Goal: Book appointment/travel/reservation

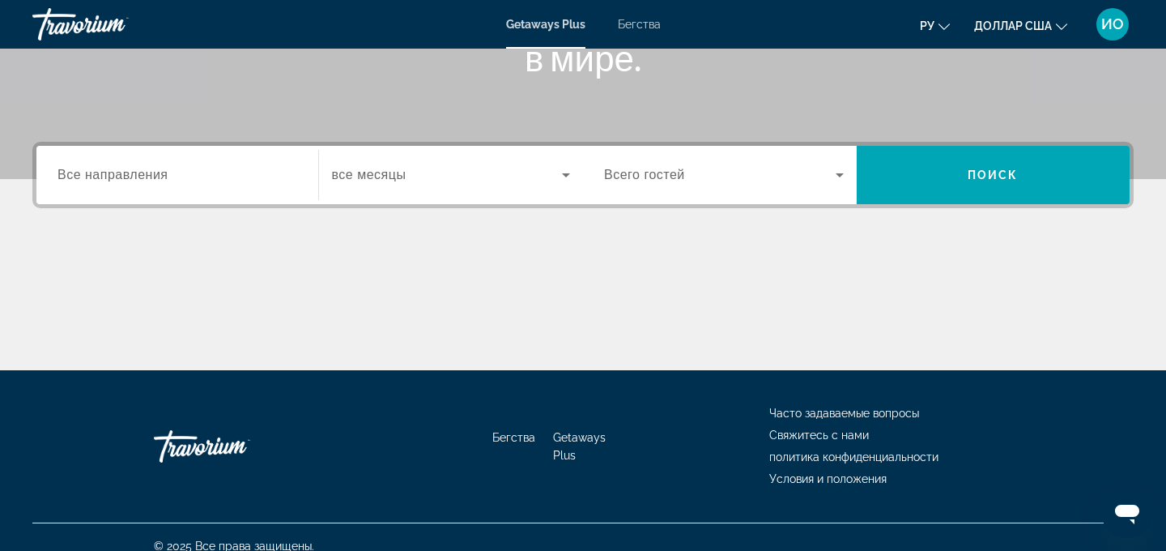
scroll to position [325, 0]
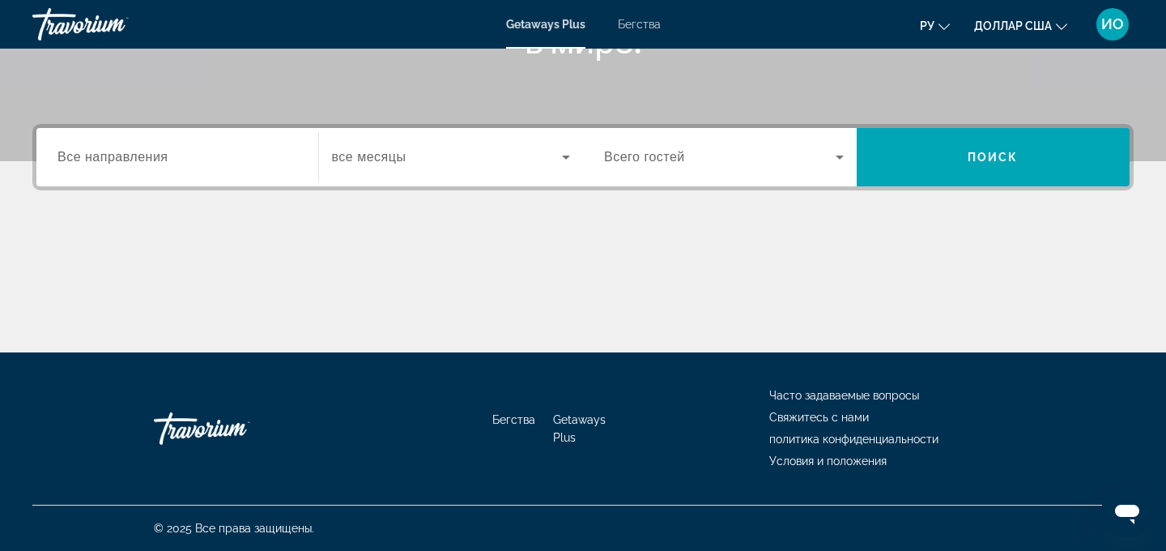
click at [154, 156] on span "Все направления" at bounding box center [112, 157] width 111 height 14
click at [154, 156] on input "Destination Все направления" at bounding box center [177, 157] width 240 height 19
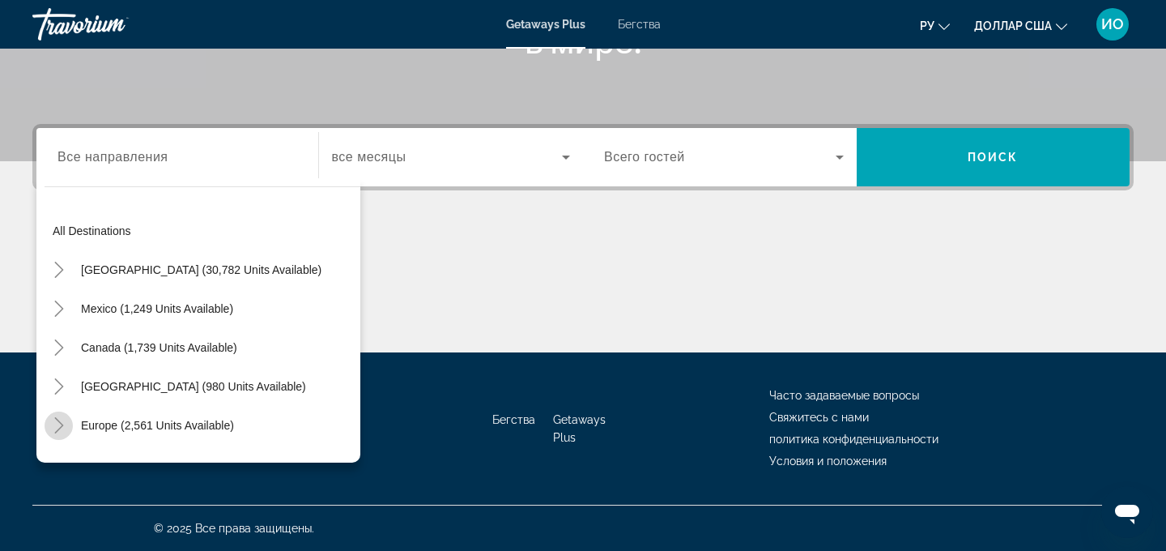
click at [62, 427] on icon "Toggle Europe (2,561 units available)" at bounding box center [59, 425] width 16 height 16
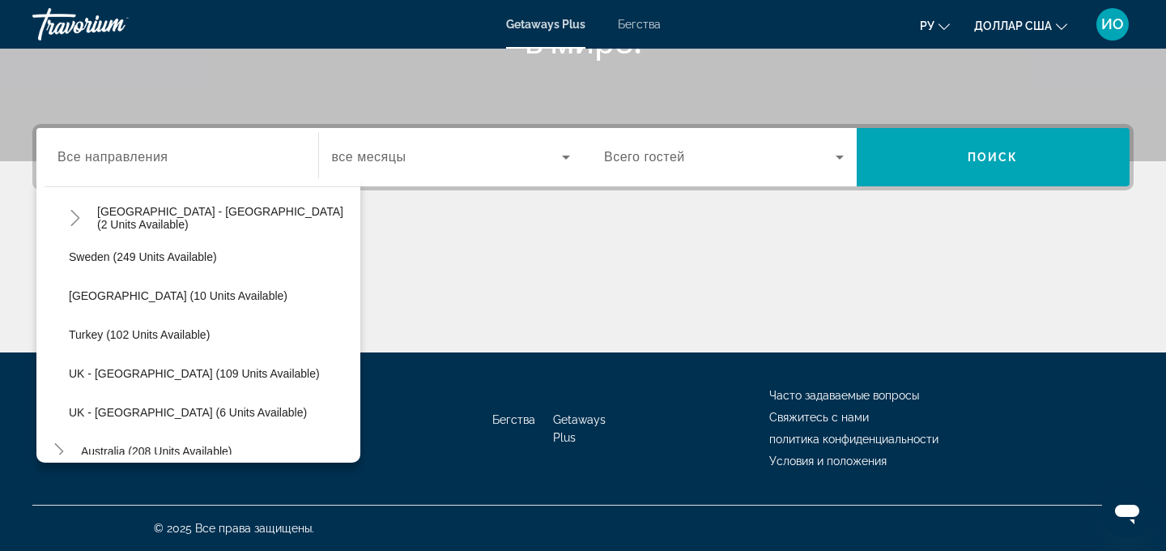
scroll to position [758, 0]
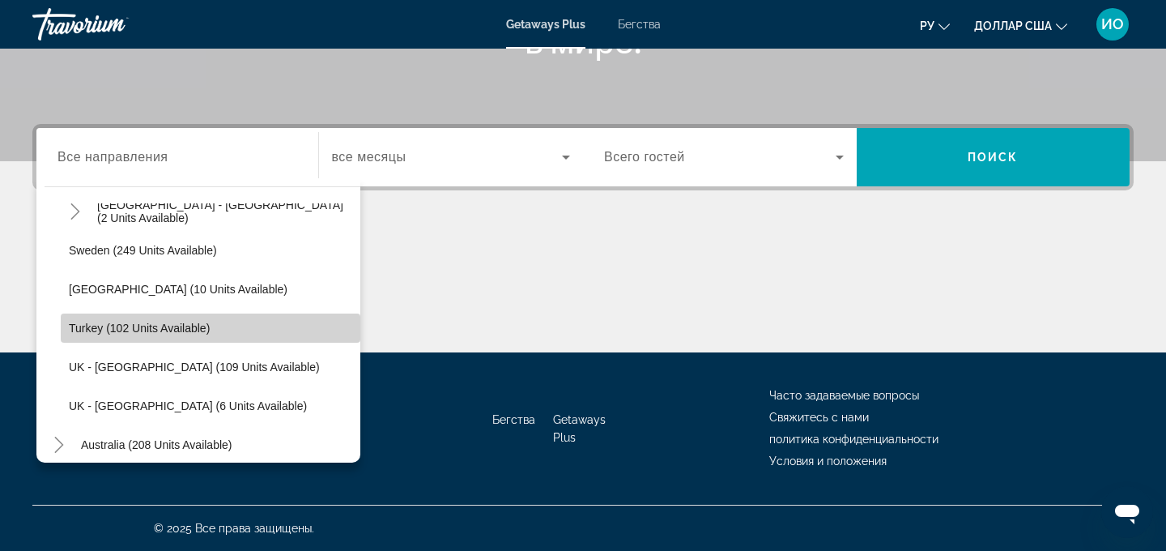
click at [98, 333] on span "Turkey (102 units available)" at bounding box center [139, 327] width 141 height 13
type input "**********"
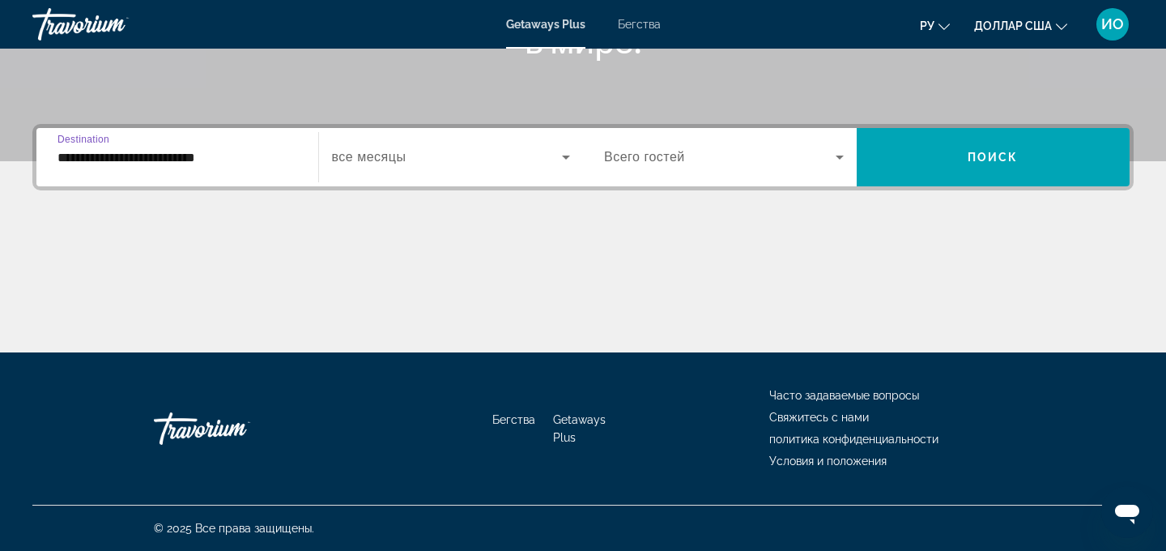
click at [564, 159] on icon "Виджет поиска" at bounding box center [565, 156] width 19 height 19
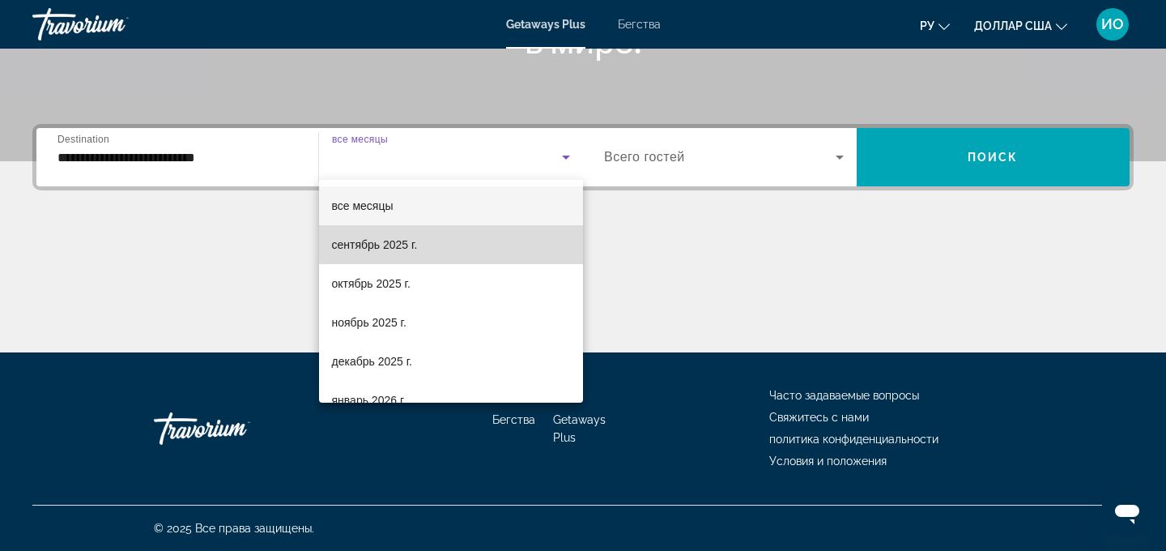
click at [488, 254] on mat-option "сентябрь 2025 г." at bounding box center [451, 244] width 265 height 39
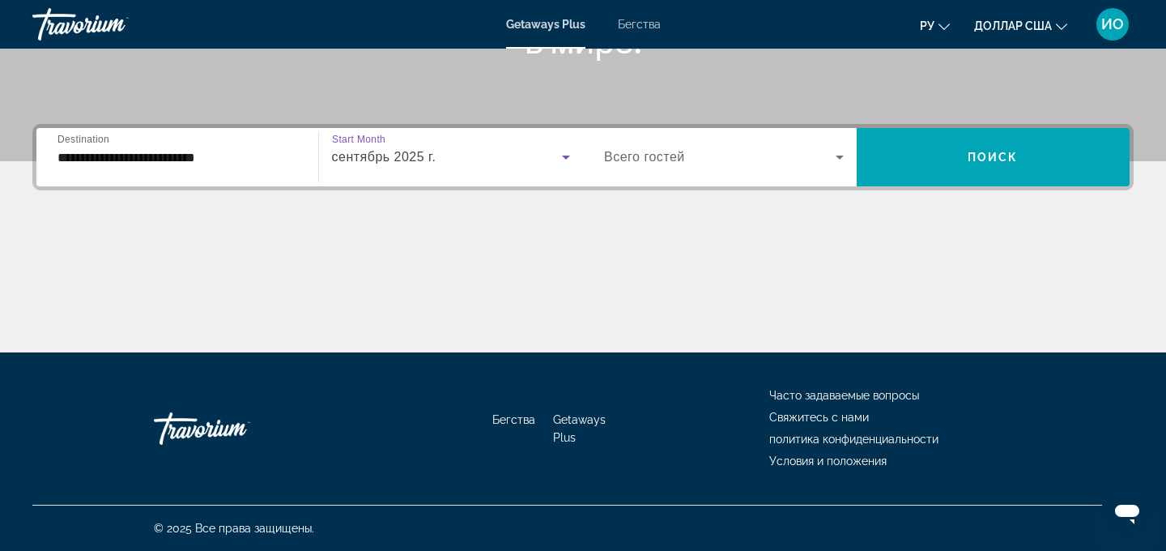
click at [835, 158] on icon "Виджет поиска" at bounding box center [839, 156] width 19 height 19
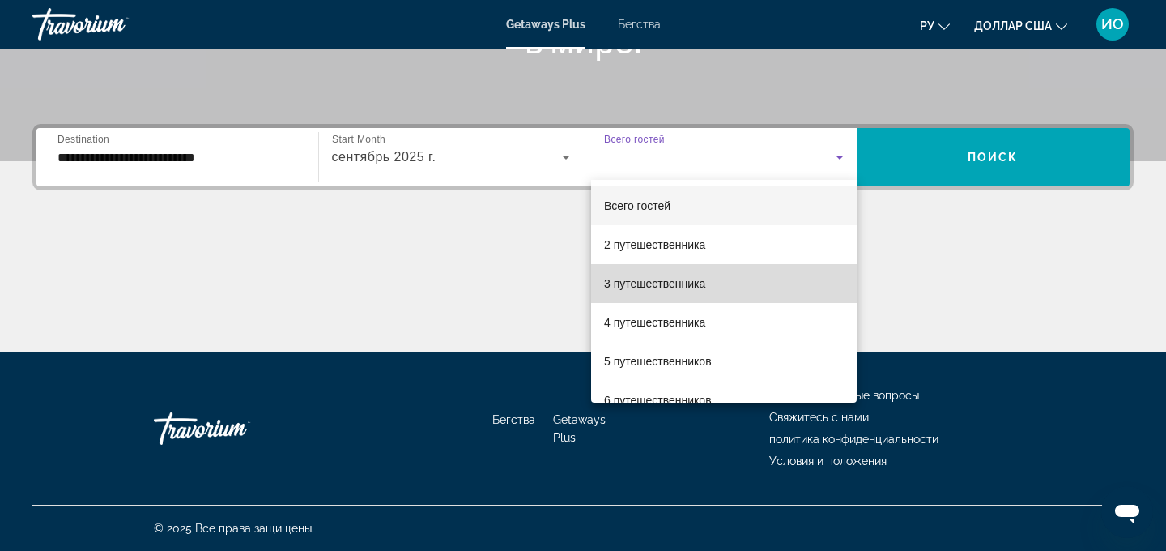
click at [767, 285] on mat-option "3 путешественника" at bounding box center [724, 283] width 266 height 39
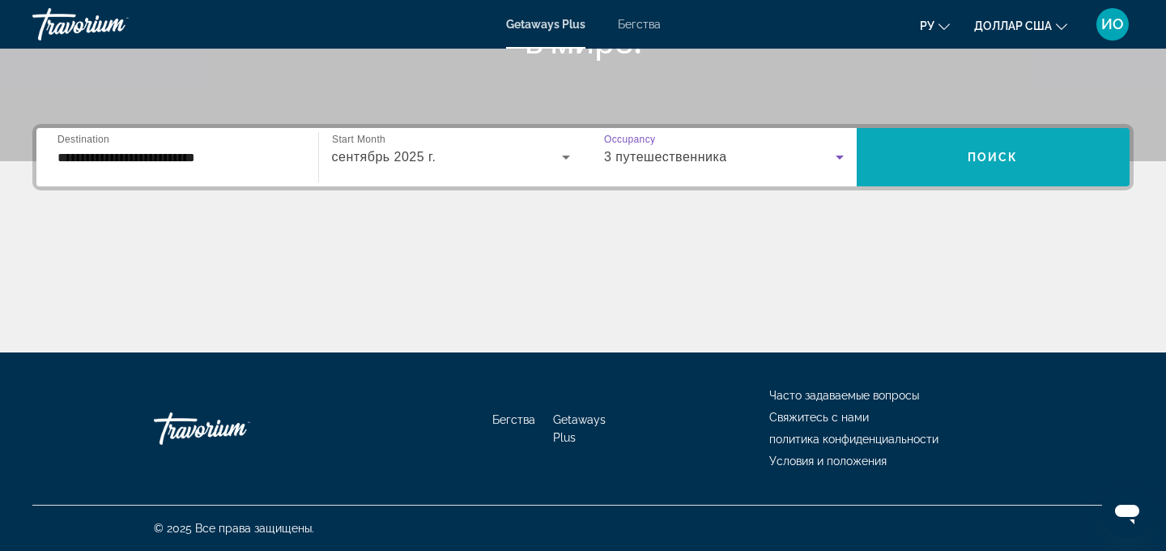
click at [984, 155] on span "Поиск" at bounding box center [992, 157] width 51 height 13
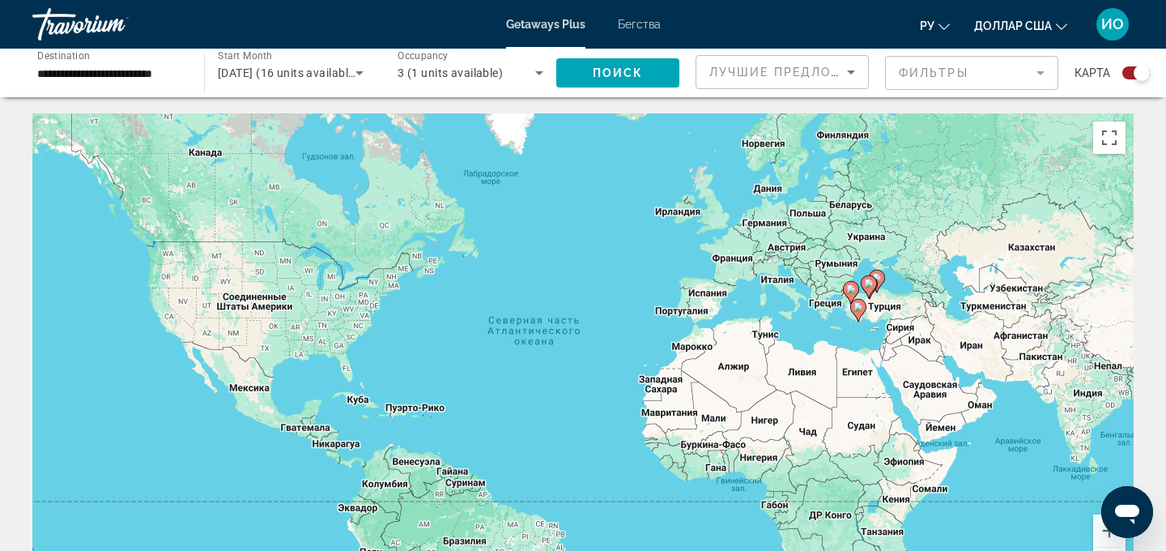
click at [858, 313] on icon "Основное содержание" at bounding box center [858, 310] width 15 height 21
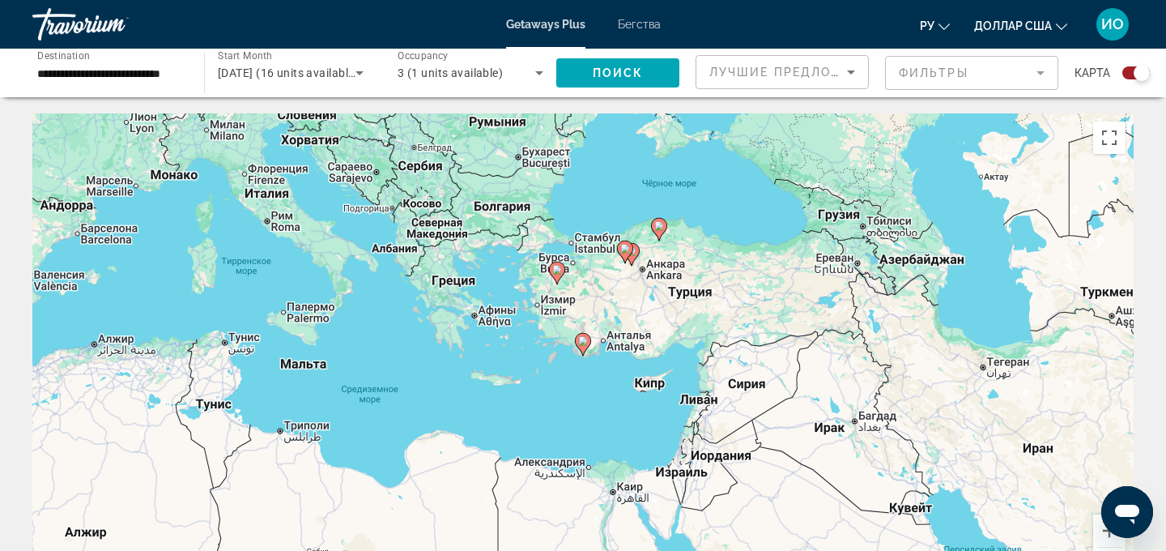
click at [582, 346] on icon "Основное содержание" at bounding box center [583, 344] width 15 height 21
type input "**********"
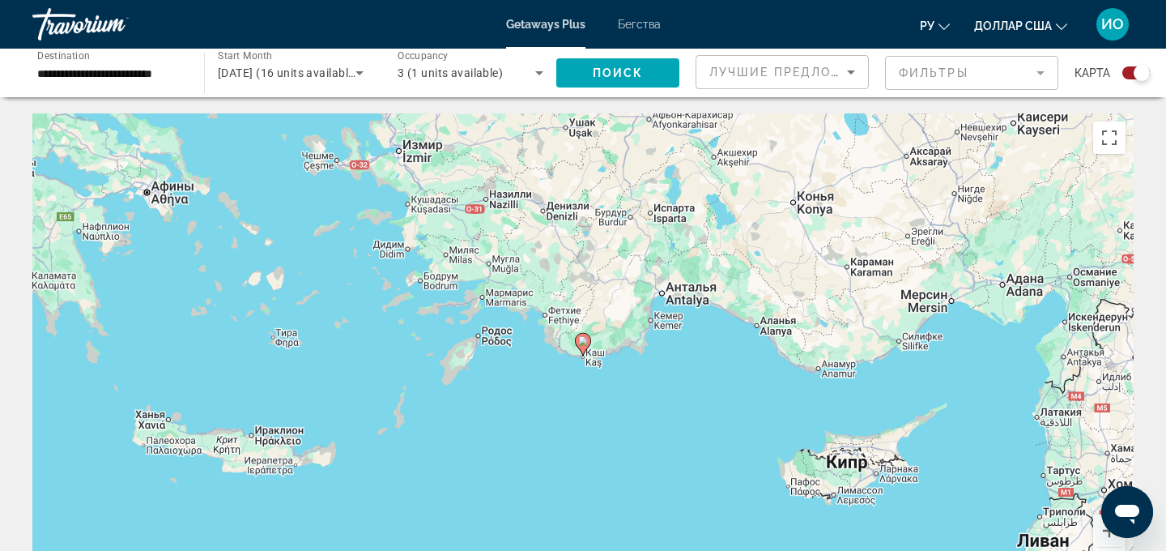
click at [588, 356] on div "Чтобы активировать перетаскивание с помощью клавиатуры, нажмите Alt + Ввод. Пос…" at bounding box center [582, 356] width 1101 height 486
click at [584, 343] on image "Основное содержание" at bounding box center [583, 341] width 10 height 10
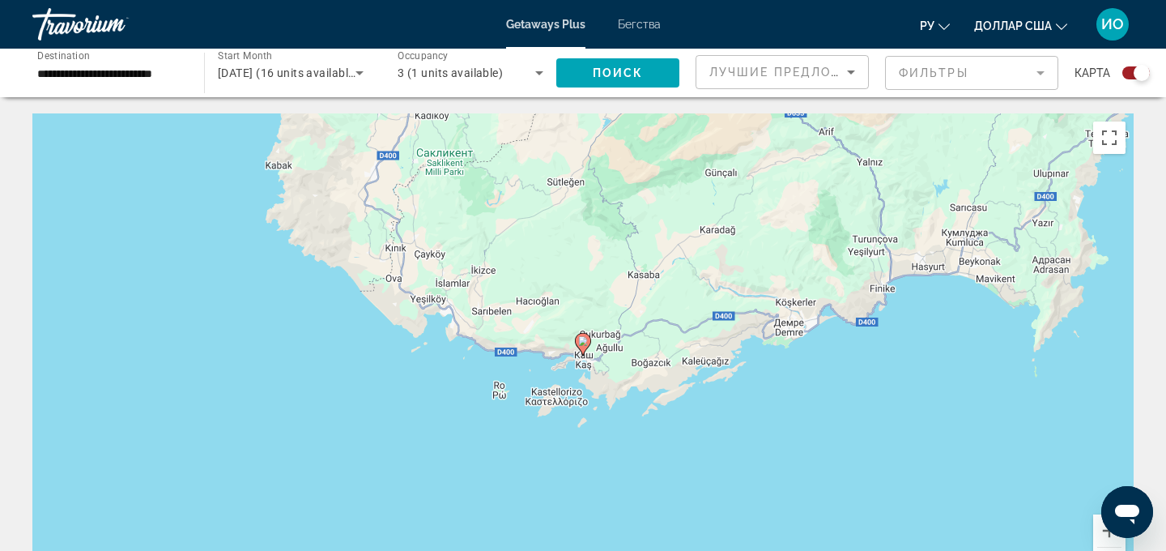
click at [584, 343] on image "Основное содержание" at bounding box center [583, 341] width 10 height 10
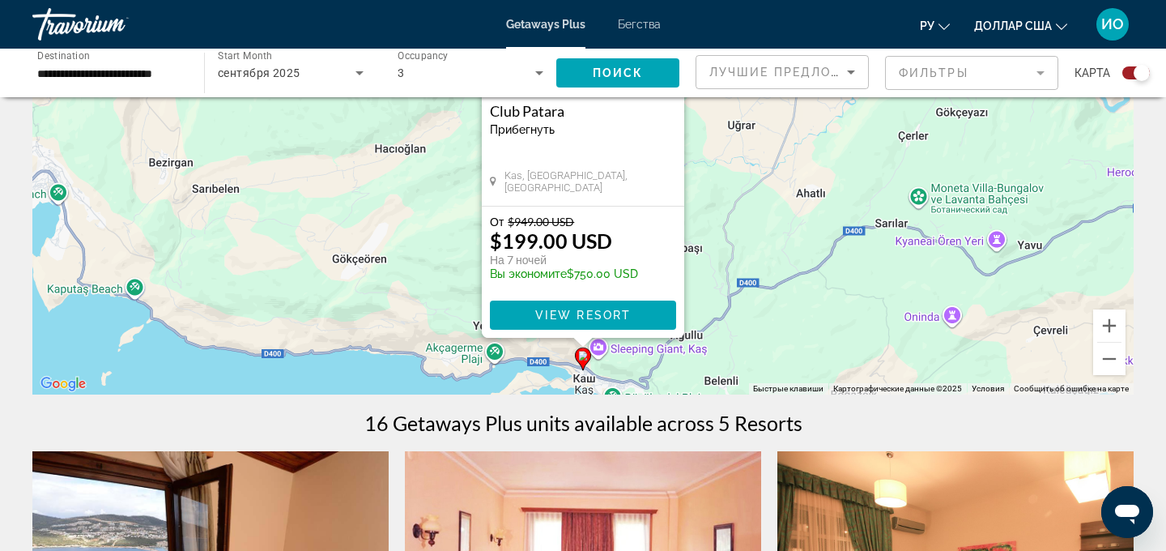
scroll to position [208, 0]
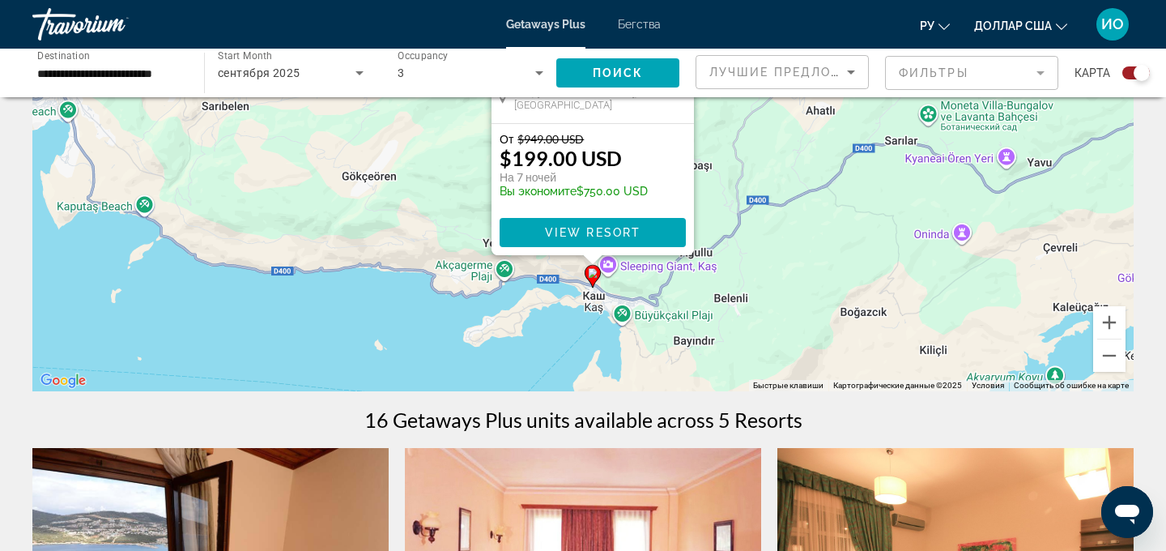
drag, startPoint x: 775, startPoint y: 338, endPoint x: 784, endPoint y: 254, distance: 84.8
click at [784, 254] on div "Чтобы активировать перетаскивание с помощью клавиатуры, нажмите Alt + Ввод. Пос…" at bounding box center [582, 148] width 1101 height 486
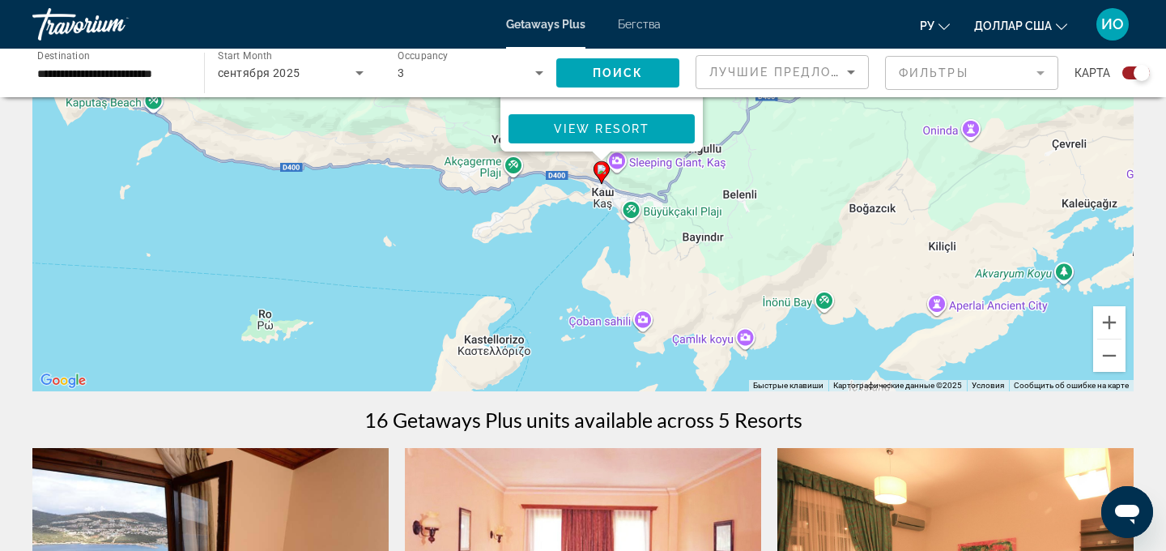
drag, startPoint x: 784, startPoint y: 254, endPoint x: 793, endPoint y: 149, distance: 105.6
click at [793, 149] on div "Чтобы активировать перетаскивание с помощью клавиатуры, нажмите Alt + Ввод. Пос…" at bounding box center [582, 148] width 1101 height 486
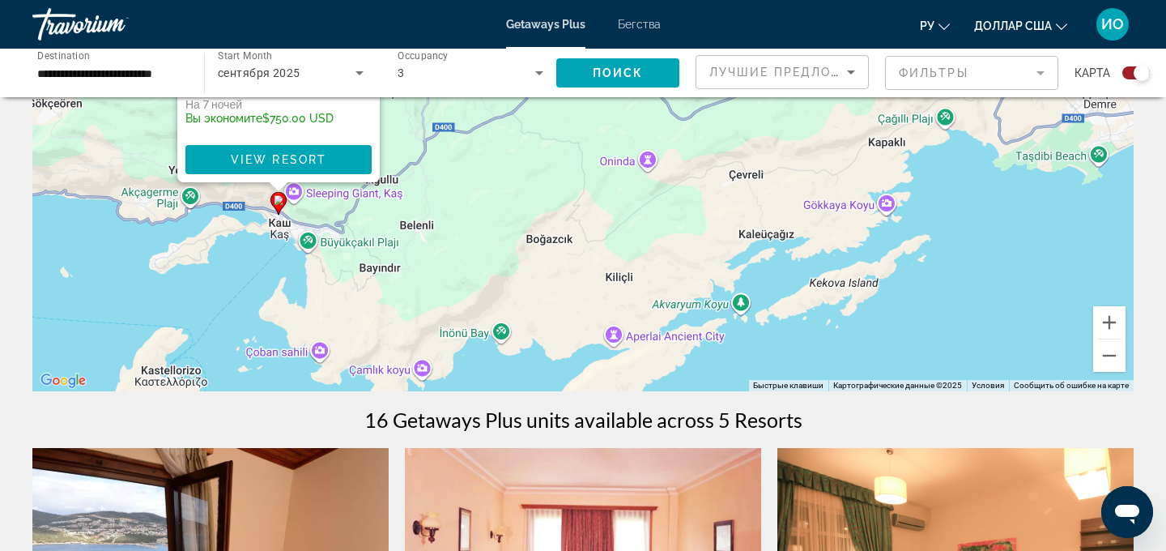
drag, startPoint x: 793, startPoint y: 149, endPoint x: 470, endPoint y: 184, distance: 324.9
click at [468, 181] on div "Чтобы активировать перетаскивание с помощью клавиатуры, нажмите Alt + Ввод. Пос…" at bounding box center [582, 148] width 1101 height 486
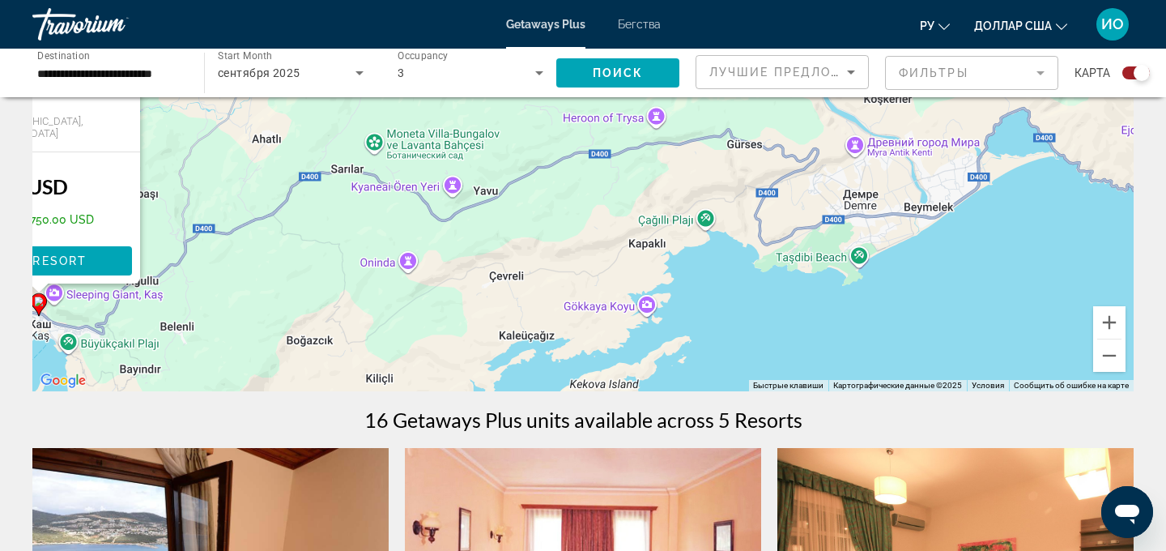
drag, startPoint x: 738, startPoint y: 183, endPoint x: 497, endPoint y: 283, distance: 261.0
click at [497, 283] on div "Чтобы активировать перетаскивание с помощью клавиатуры, нажмите Alt + Ввод. Пос…" at bounding box center [582, 148] width 1101 height 486
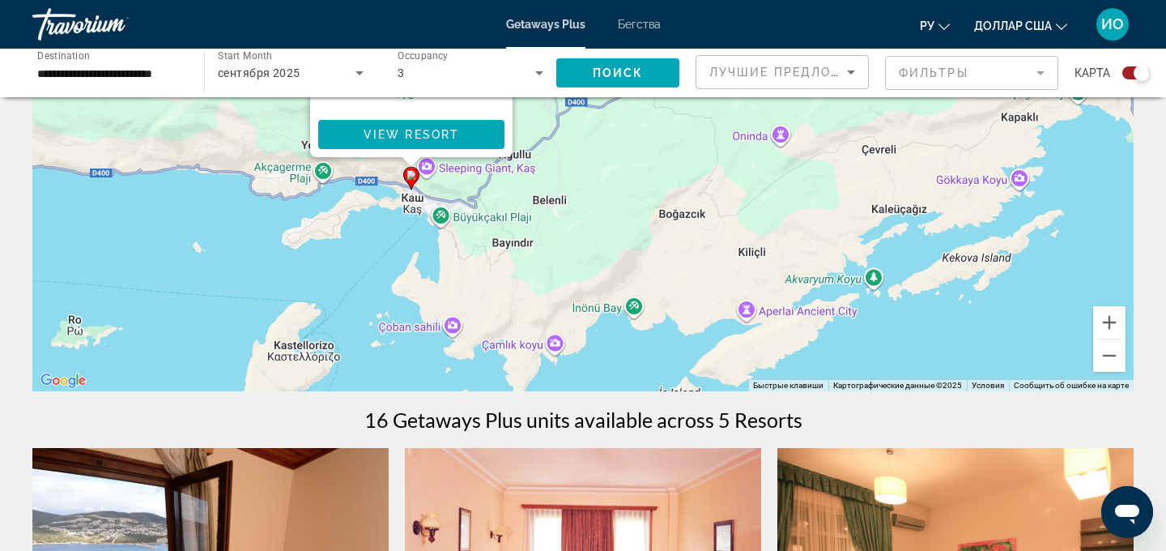
drag, startPoint x: 733, startPoint y: 191, endPoint x: 1104, endPoint y: 65, distance: 391.7
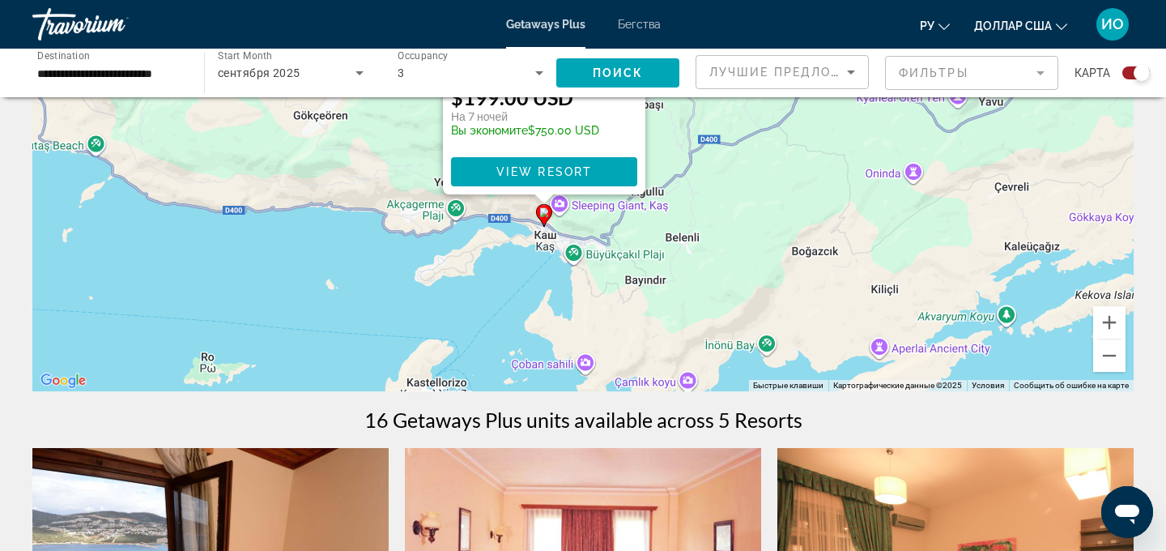
drag, startPoint x: 508, startPoint y: 252, endPoint x: 633, endPoint y: 279, distance: 127.7
click at [633, 283] on div "Чтобы активировать перетаскивание с помощью клавиатуры, нажмите Alt + Ввод. Пос…" at bounding box center [582, 148] width 1101 height 486
